Goal: Information Seeking & Learning: Learn about a topic

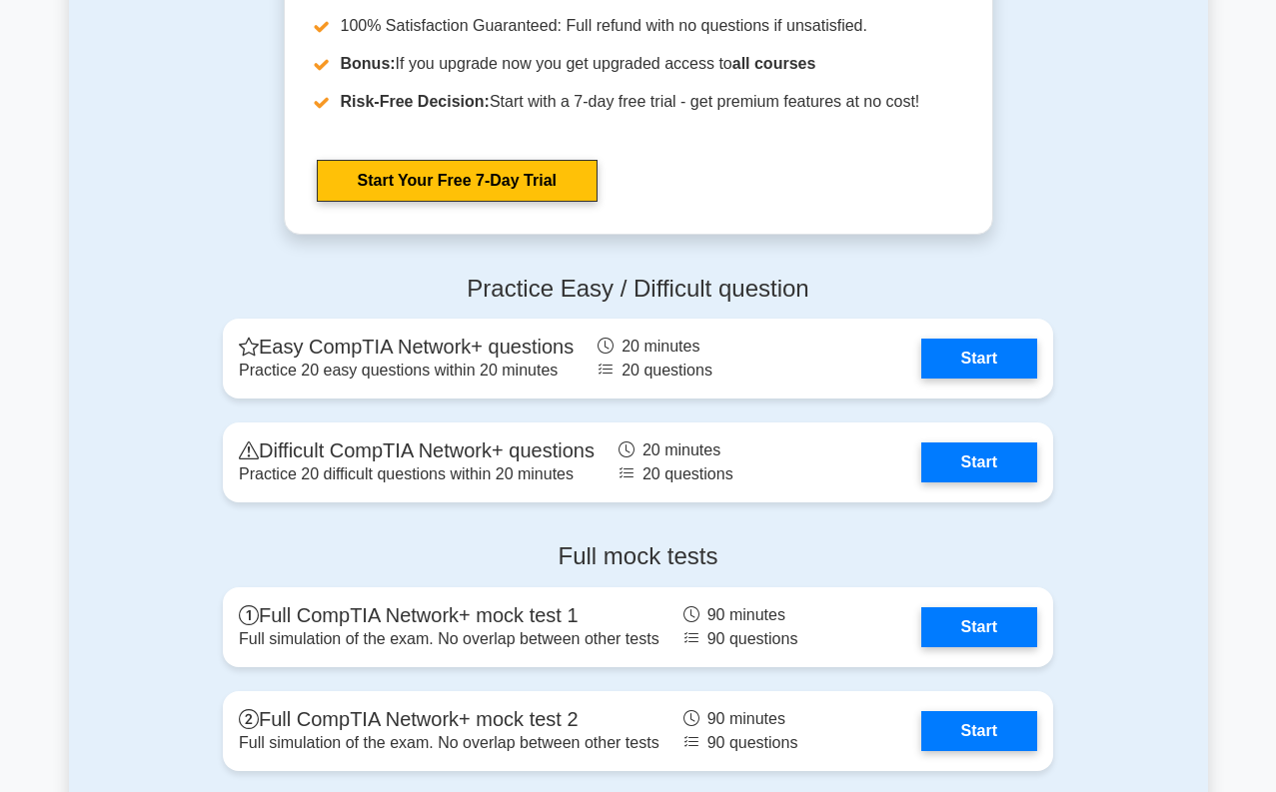
scroll to position [3896, 0]
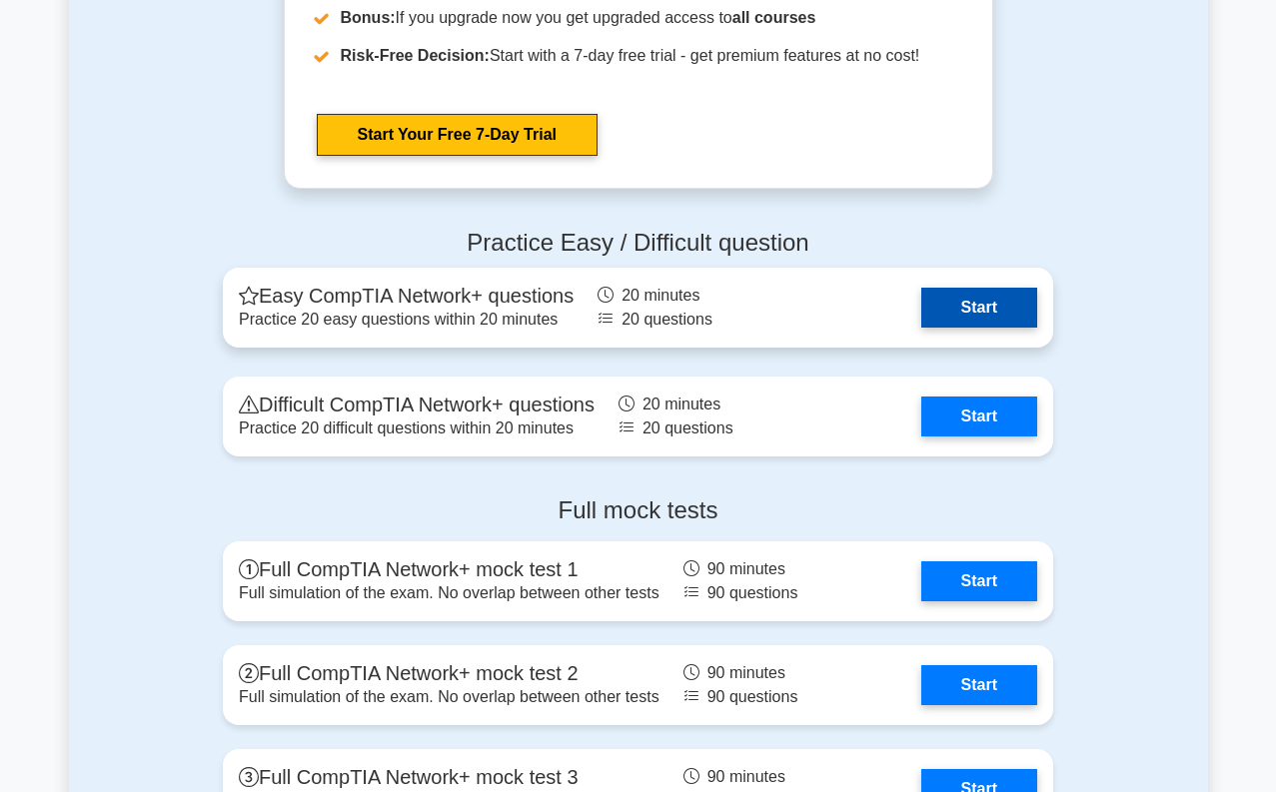
click at [947, 316] on link "Start" at bounding box center [979, 308] width 116 height 40
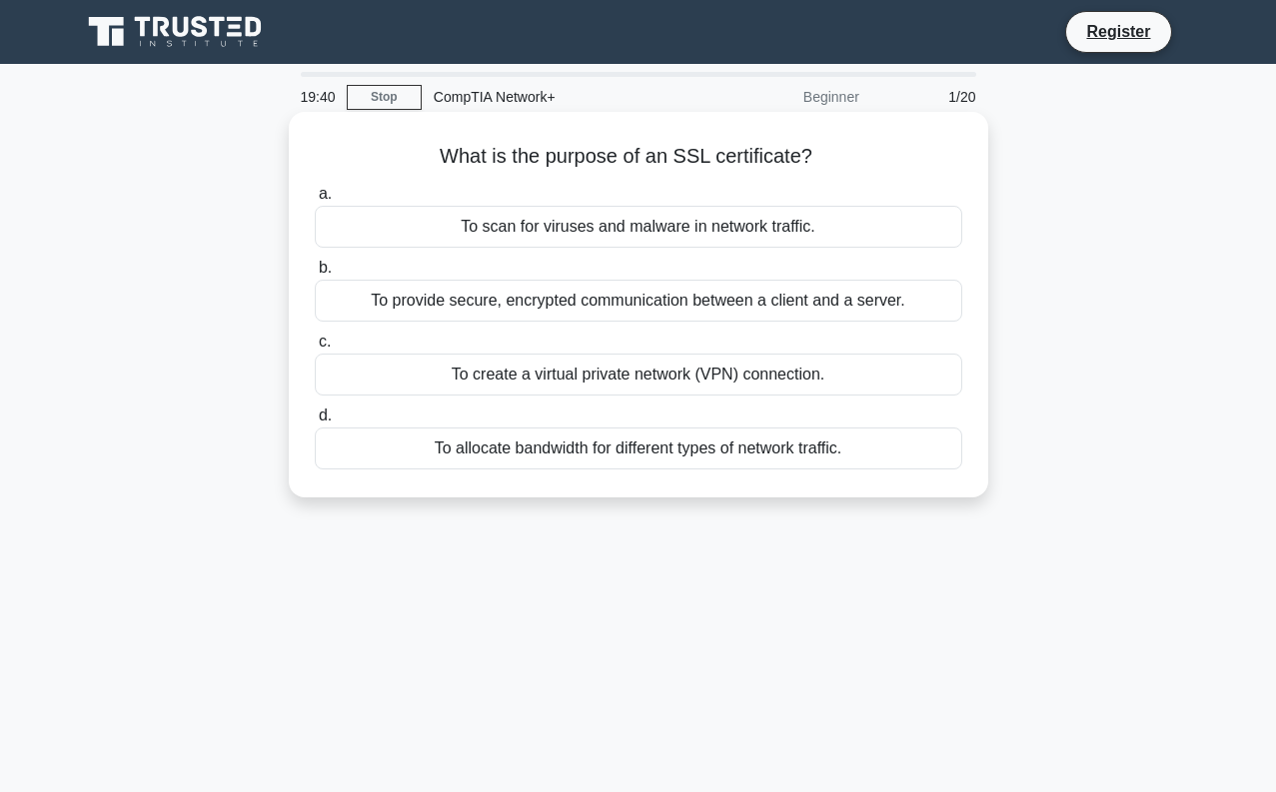
click at [547, 302] on div "To provide secure, encrypted communication between a client and a server." at bounding box center [638, 301] width 647 height 42
click at [315, 275] on input "b. To provide secure, encrypted communication between a client and a server." at bounding box center [315, 268] width 0 height 13
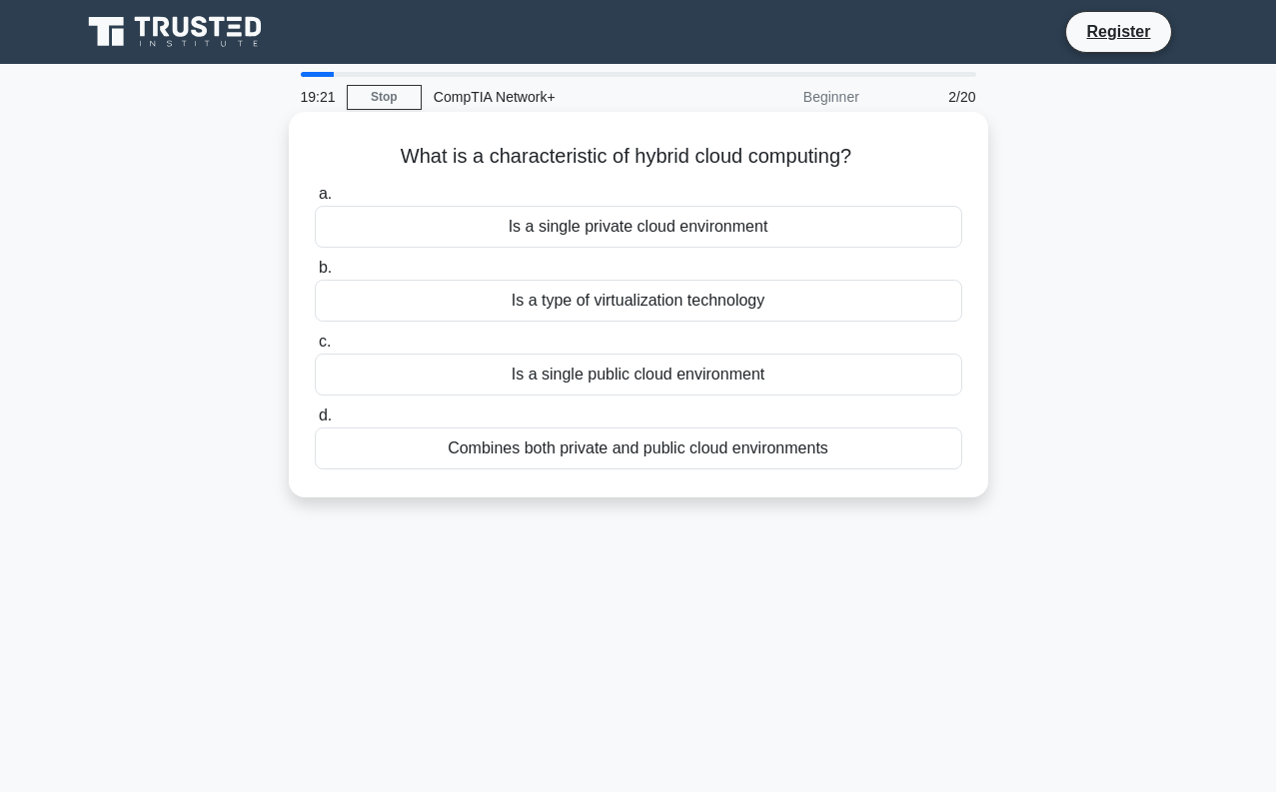
click at [527, 460] on div "Combines both private and public cloud environments" at bounding box center [638, 449] width 647 height 42
click at [315, 423] on input "d. Combines both private and public cloud environments" at bounding box center [315, 416] width 0 height 13
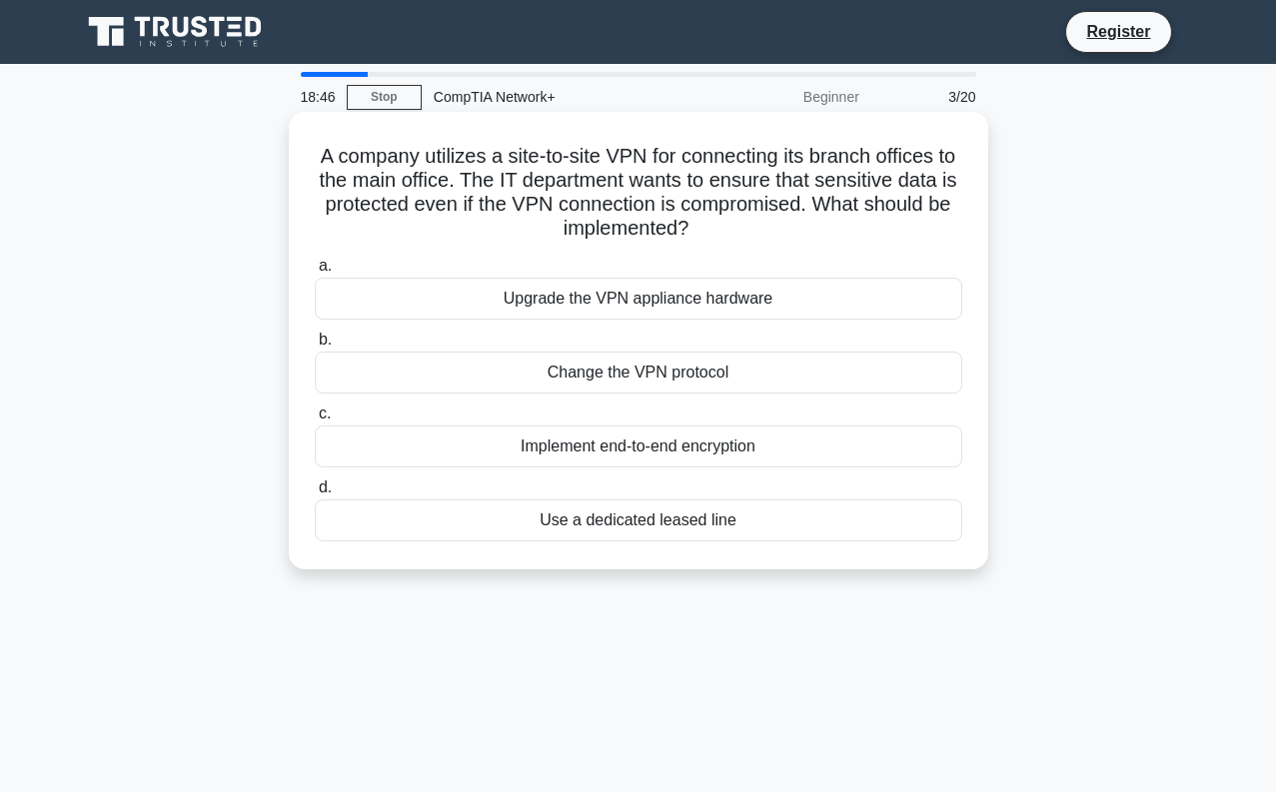
click at [545, 440] on div "Implement end-to-end encryption" at bounding box center [638, 447] width 647 height 42
click at [315, 421] on input "c. Implement end-to-end encryption" at bounding box center [315, 414] width 0 height 13
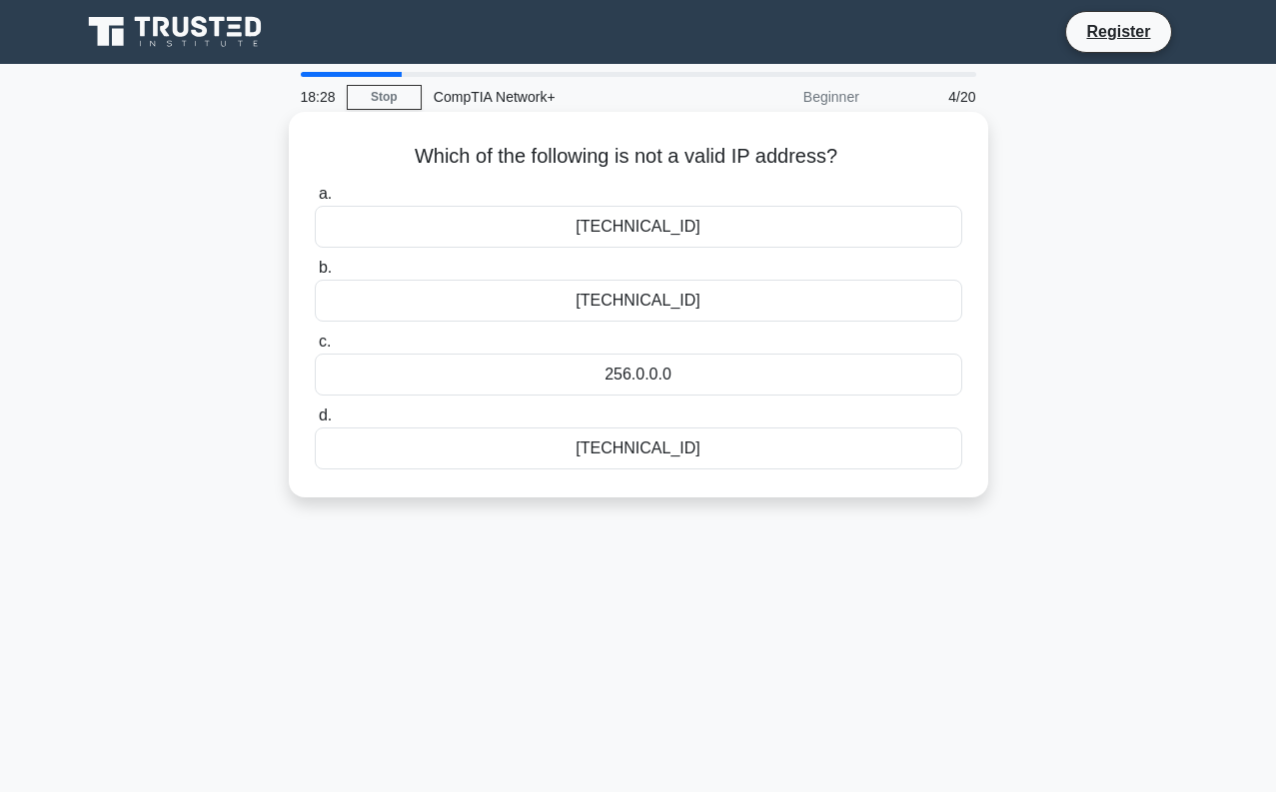
click at [593, 376] on div "256.0.0.0" at bounding box center [638, 375] width 647 height 42
click at [315, 349] on input "c. 256.0.0.0" at bounding box center [315, 342] width 0 height 13
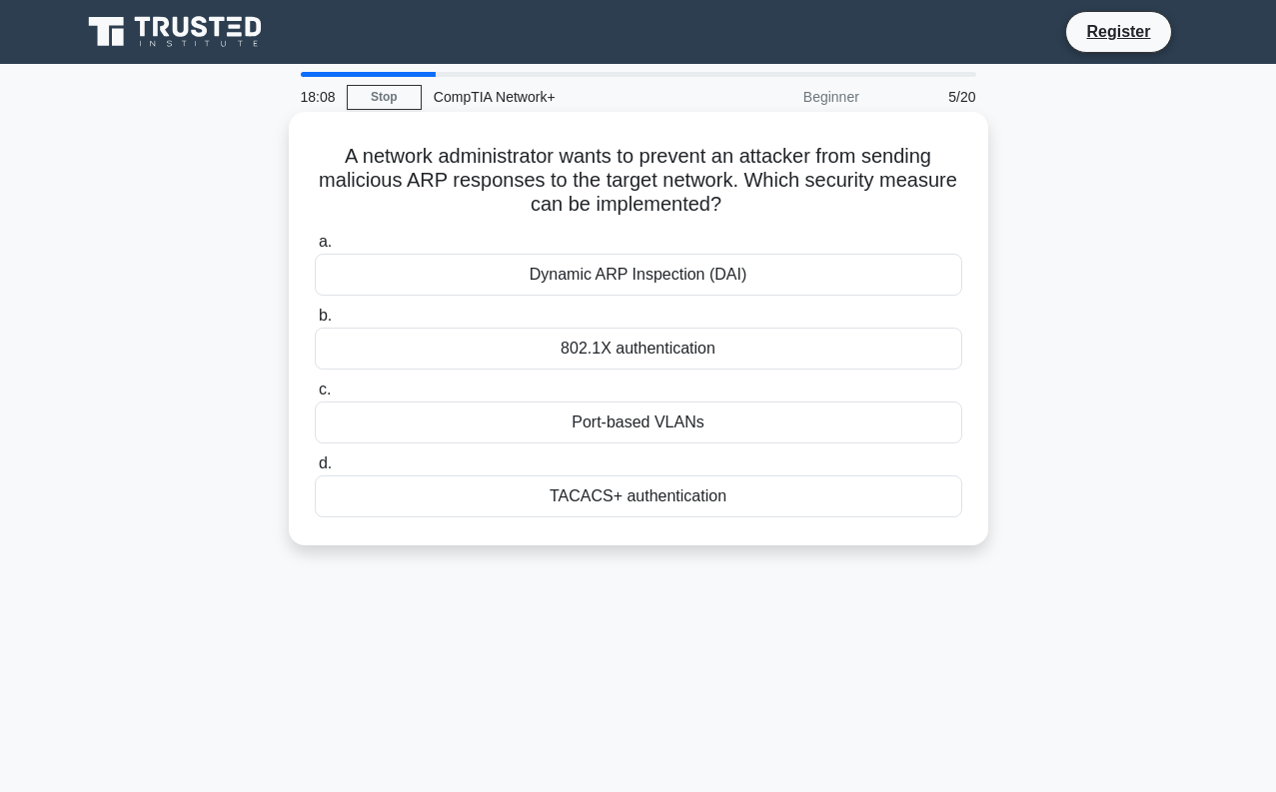
click at [625, 284] on div "Dynamic ARP Inspection (DAI)" at bounding box center [638, 275] width 647 height 42
click at [315, 249] on input "a. Dynamic ARP Inspection (DAI)" at bounding box center [315, 242] width 0 height 13
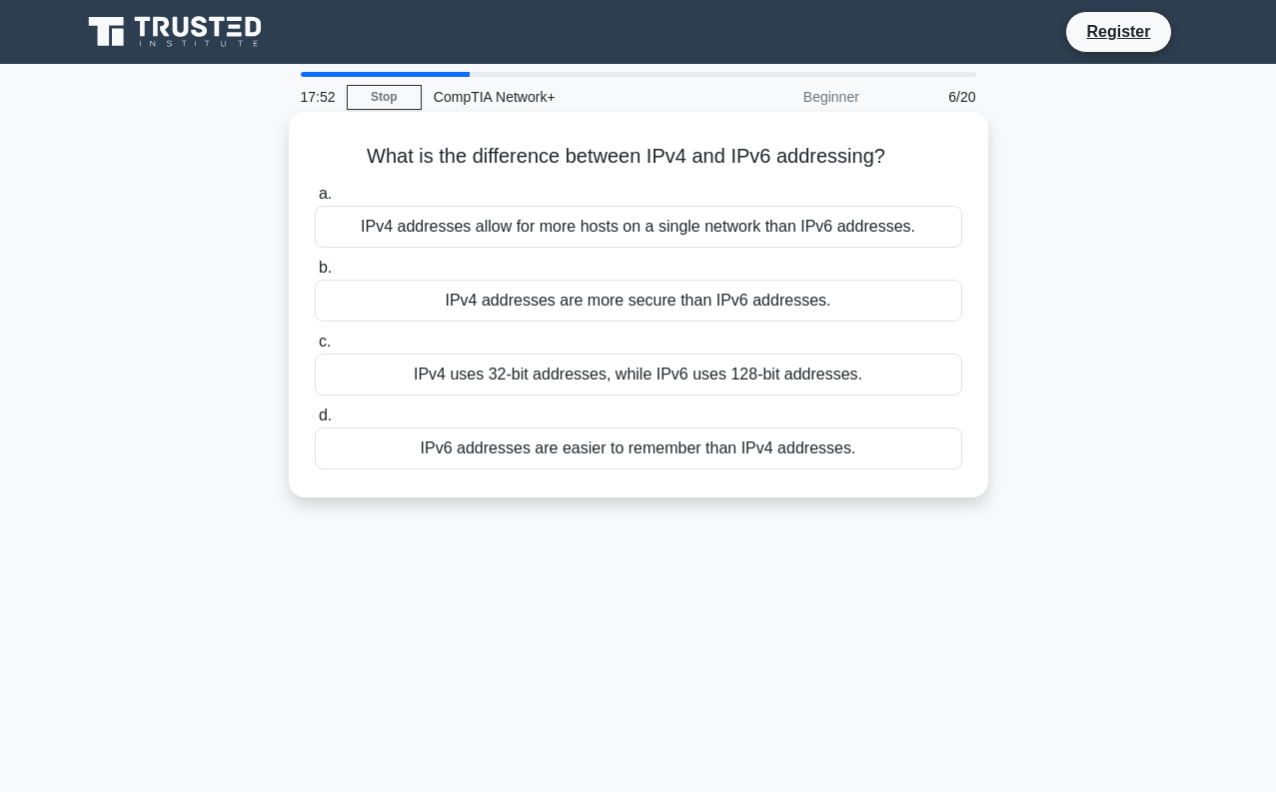
click at [493, 381] on div "IPv4 uses 32-bit addresses, while IPv6 uses 128-bit addresses." at bounding box center [638, 375] width 647 height 42
click at [315, 349] on input "c. IPv4 uses 32-bit addresses, while IPv6 uses 128-bit addresses." at bounding box center [315, 342] width 0 height 13
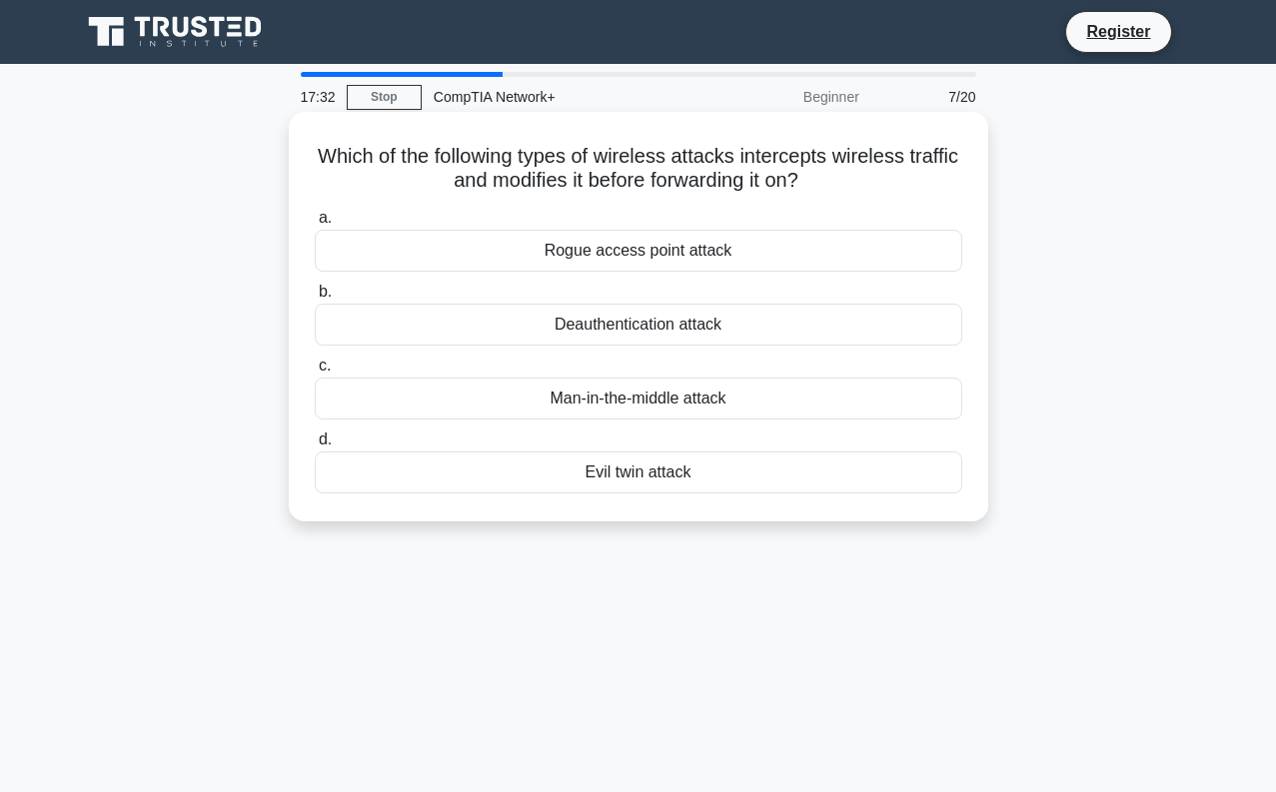
click at [587, 261] on div "Rogue access point attack" at bounding box center [638, 251] width 647 height 42
click at [315, 225] on input "a. Rogue access point attack" at bounding box center [315, 218] width 0 height 13
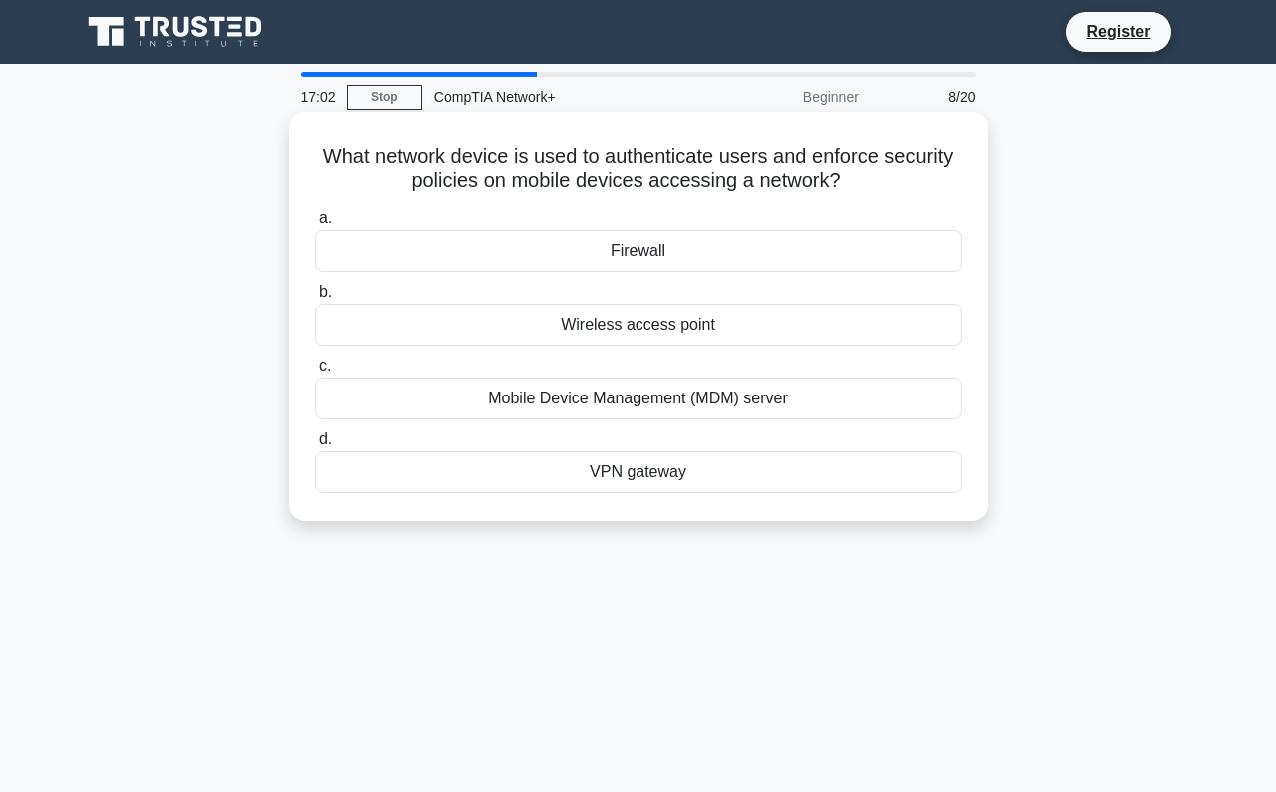
click at [660, 259] on div "Firewall" at bounding box center [638, 251] width 647 height 42
click at [315, 225] on input "a. Firewall" at bounding box center [315, 218] width 0 height 13
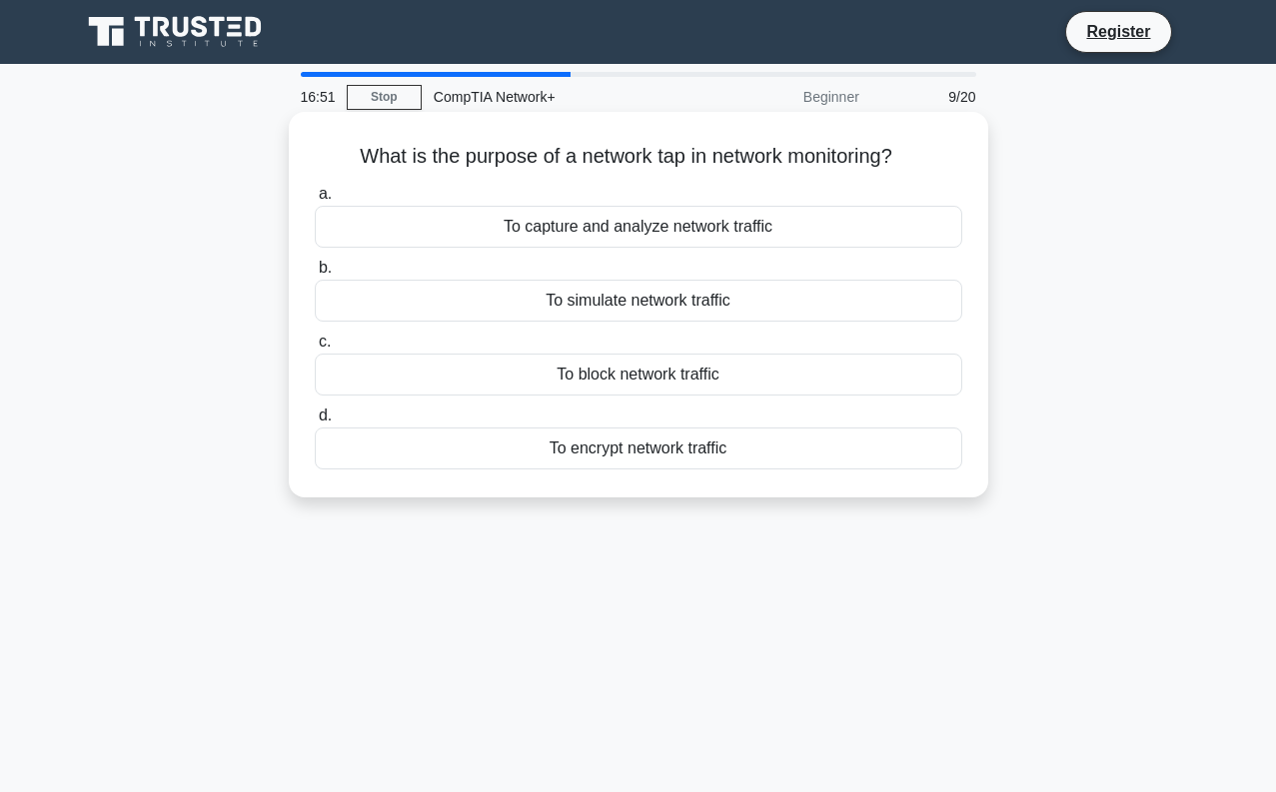
click at [677, 231] on div "To capture and analyze network traffic" at bounding box center [638, 227] width 647 height 42
click at [315, 201] on input "a. To capture and analyze network traffic" at bounding box center [315, 194] width 0 height 13
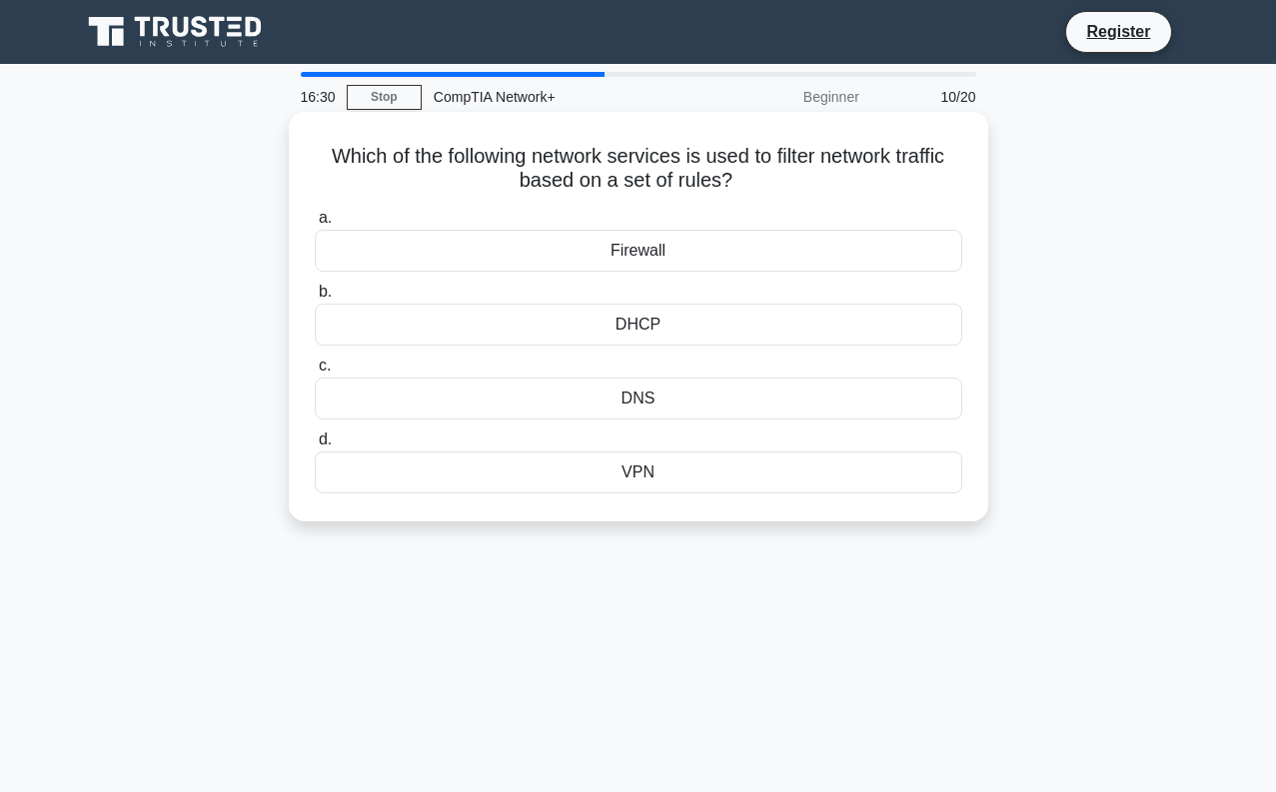
click at [642, 252] on div "Firewall" at bounding box center [638, 251] width 647 height 42
click at [315, 225] on input "a. Firewall" at bounding box center [315, 218] width 0 height 13
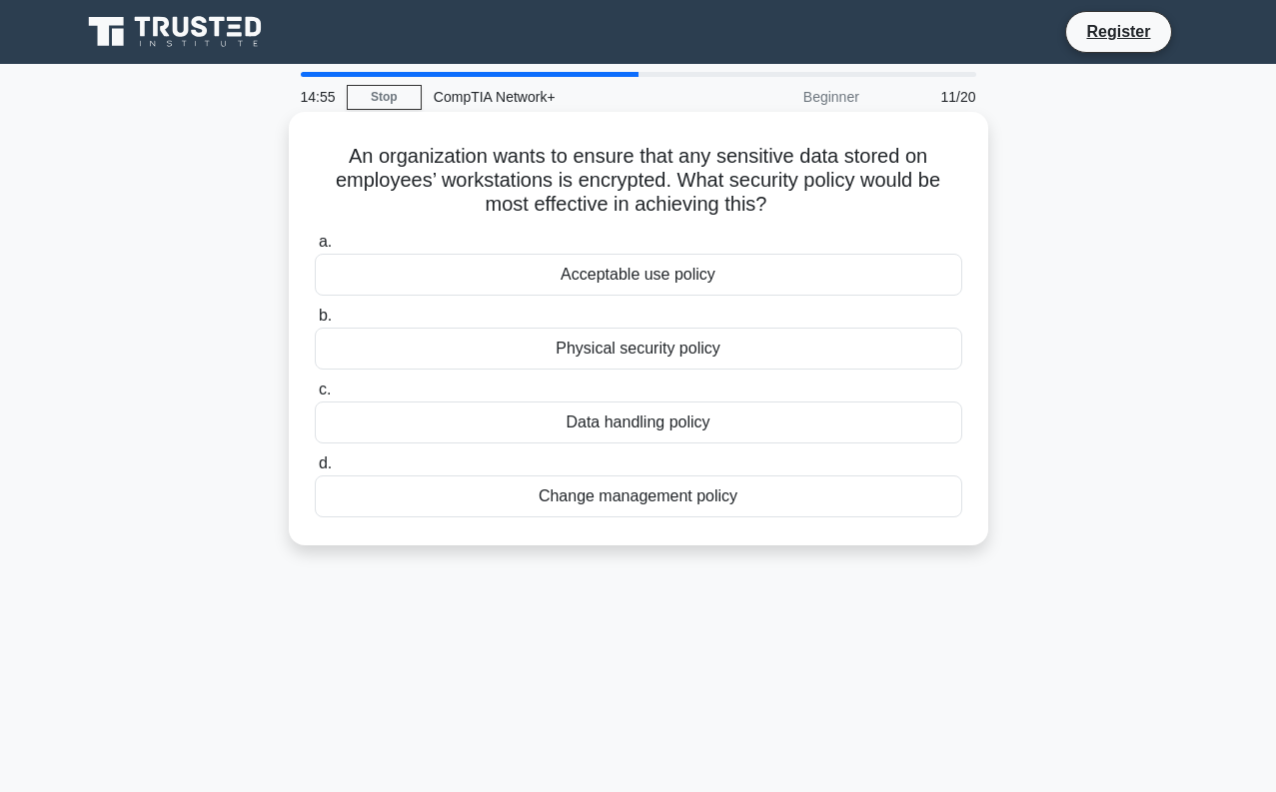
click at [678, 436] on div "Data handling policy" at bounding box center [638, 423] width 647 height 42
click at [315, 397] on input "c. Data handling policy" at bounding box center [315, 390] width 0 height 13
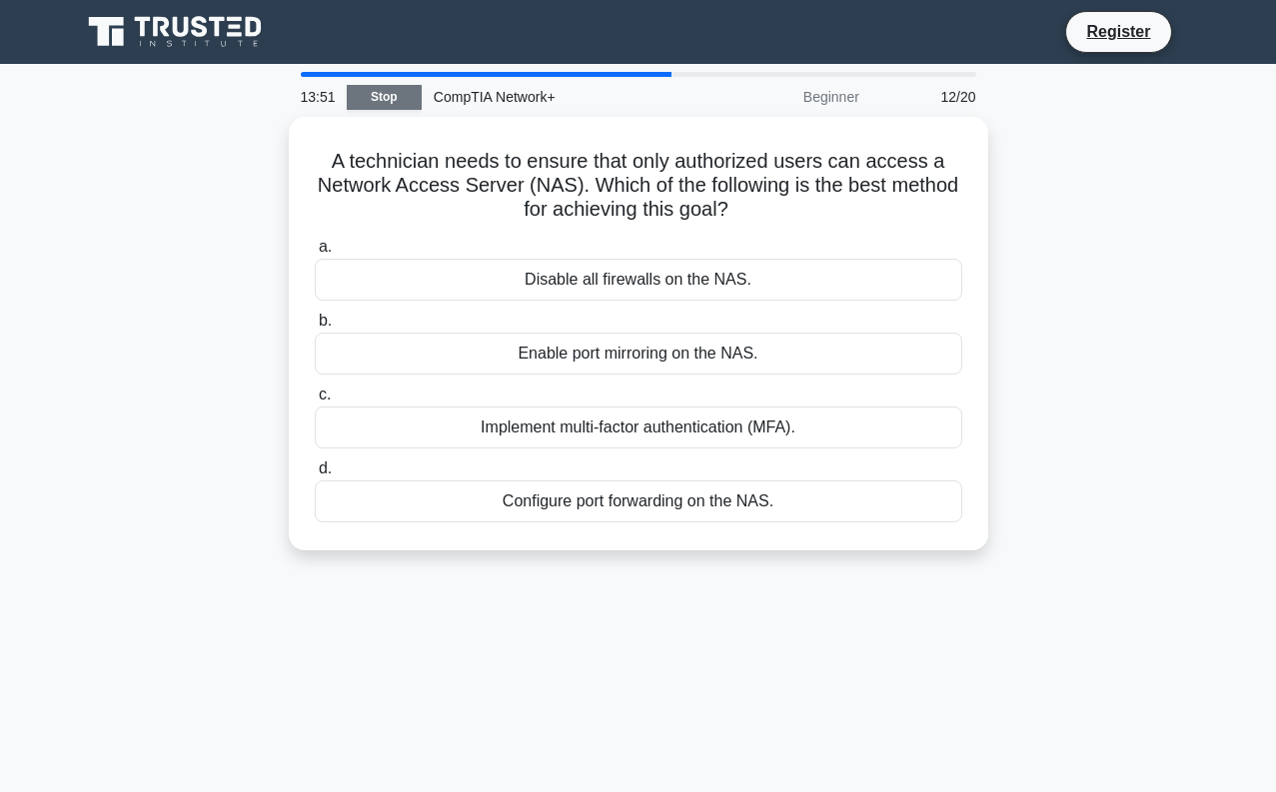
click at [401, 99] on link "Stop" at bounding box center [384, 97] width 75 height 25
